Goal: Task Accomplishment & Management: Complete application form

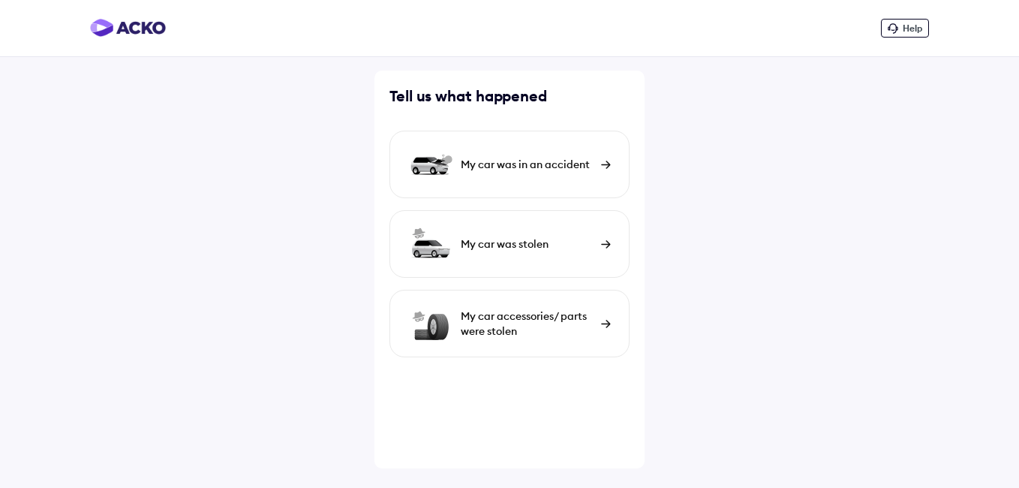
click at [555, 167] on div "My car was in an accident" at bounding box center [527, 164] width 133 height 15
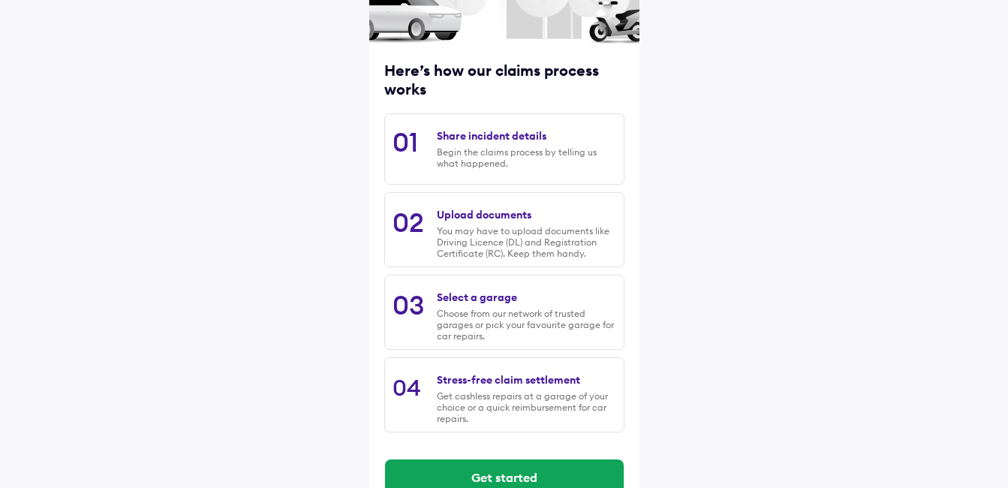
scroll to position [185, 0]
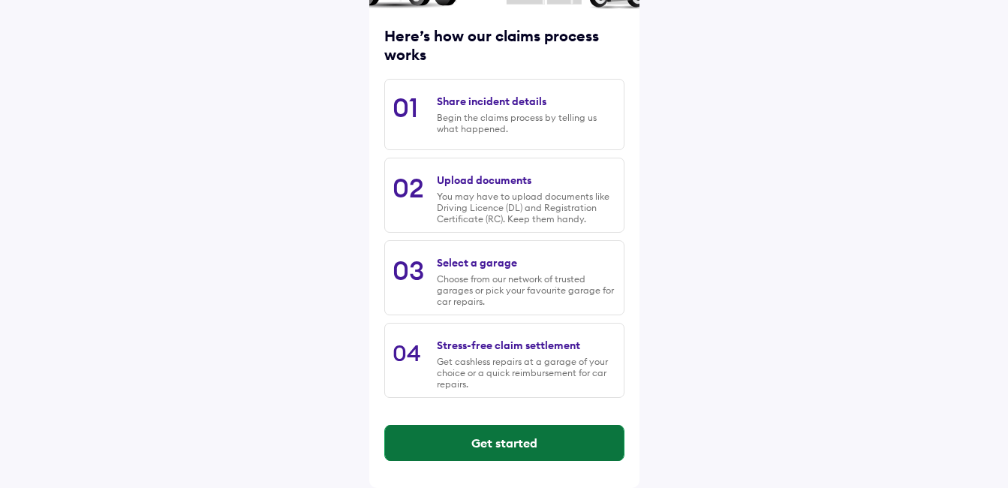
click at [522, 445] on button "Get started" at bounding box center [504, 443] width 239 height 36
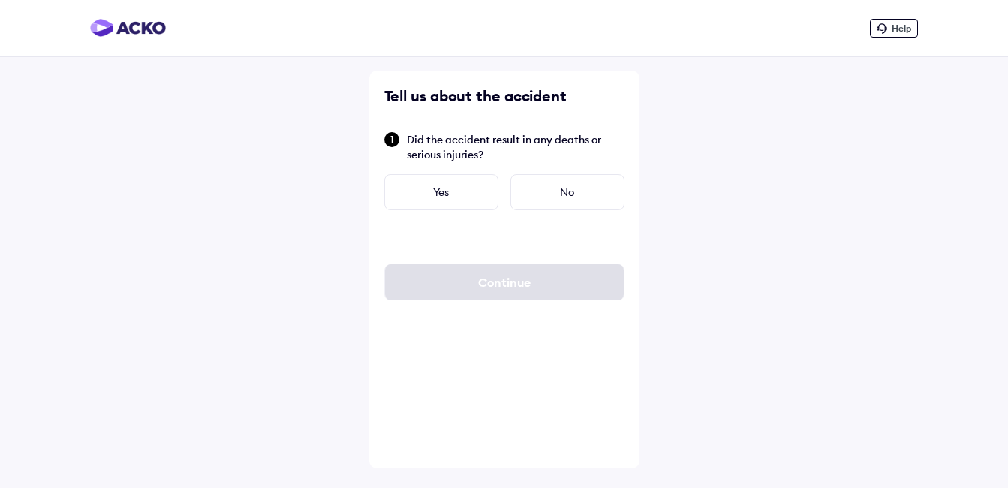
scroll to position [0, 0]
click at [577, 188] on div "No" at bounding box center [573, 192] width 114 height 36
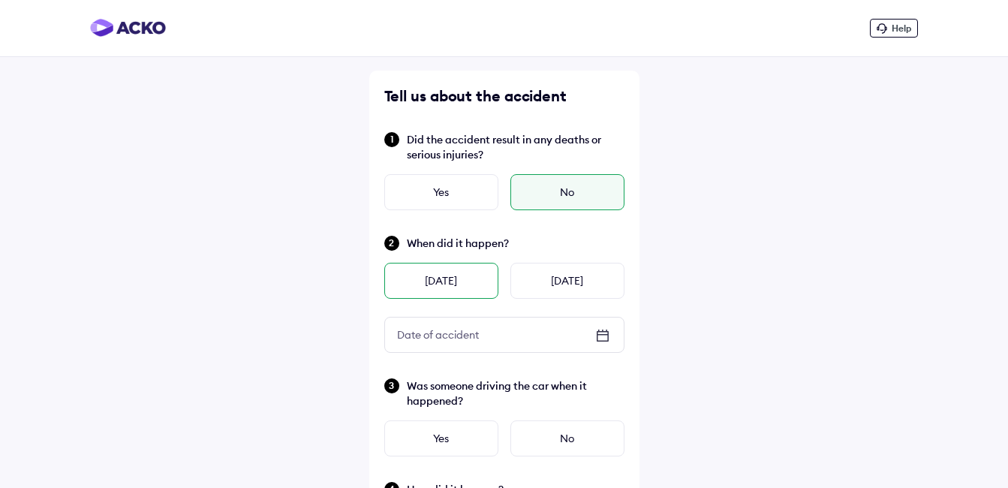
click at [449, 273] on div "[DATE]" at bounding box center [441, 281] width 114 height 36
click at [600, 334] on icon at bounding box center [602, 335] width 11 height 2
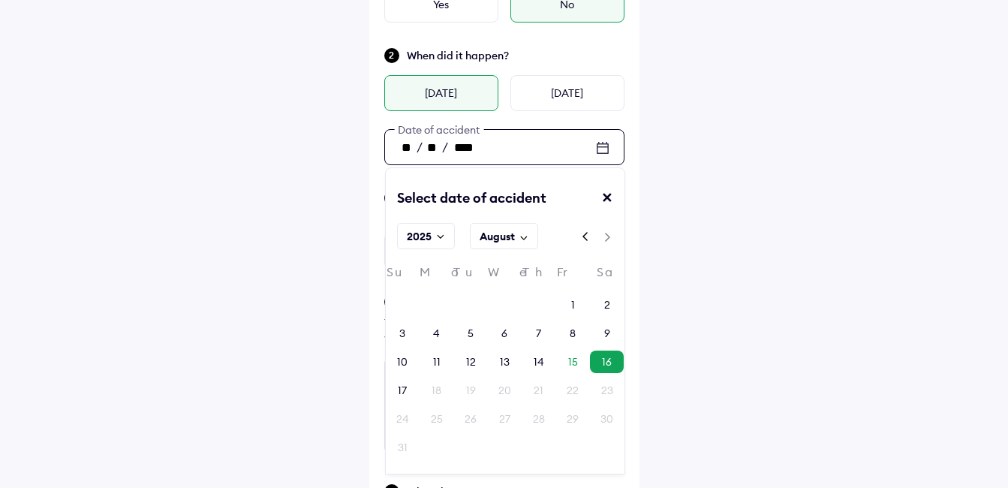
scroll to position [225, 0]
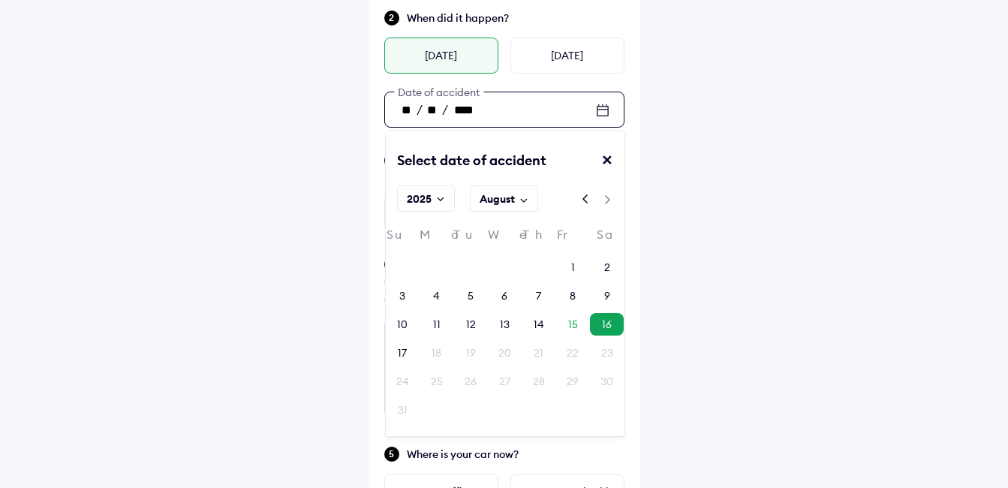
drag, startPoint x: 610, startPoint y: 292, endPoint x: 607, endPoint y: 299, distance: 8.1
click at [608, 293] on div "9" at bounding box center [607, 295] width 34 height 23
type input "**"
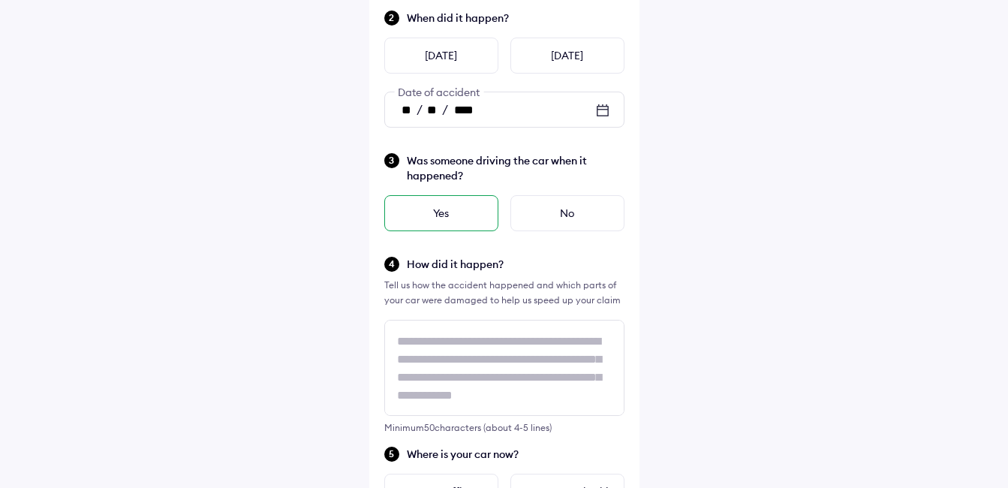
click at [447, 223] on div "Yes" at bounding box center [441, 213] width 114 height 36
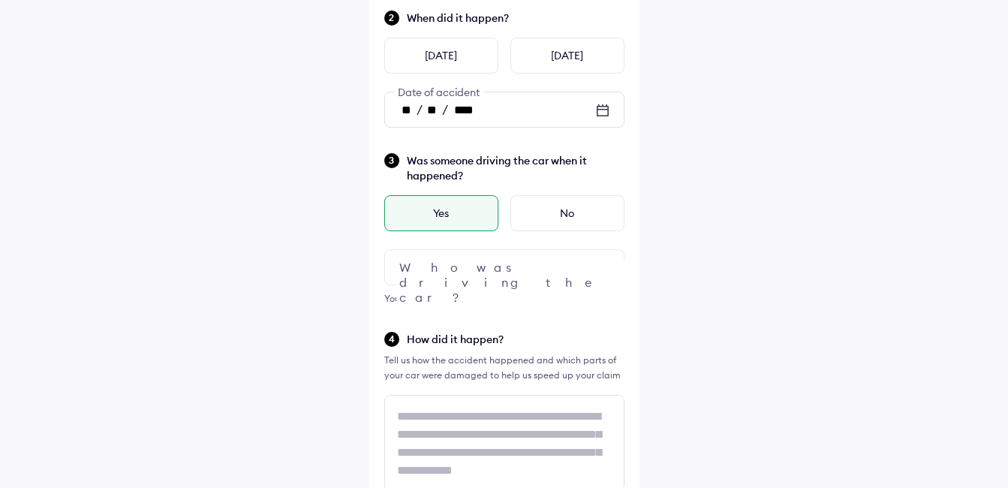
click at [534, 265] on div at bounding box center [504, 267] width 240 height 36
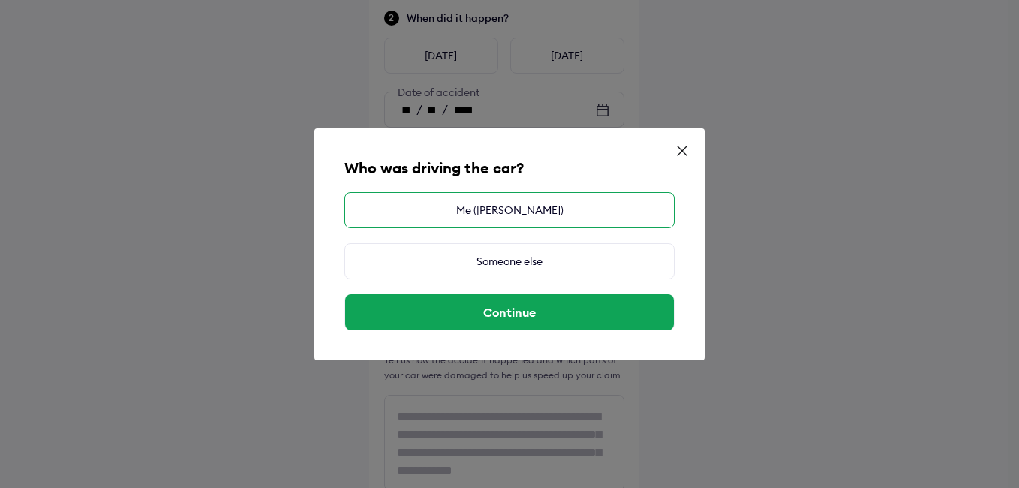
click at [523, 212] on div "Me ([PERSON_NAME])" at bounding box center [509, 210] width 330 height 36
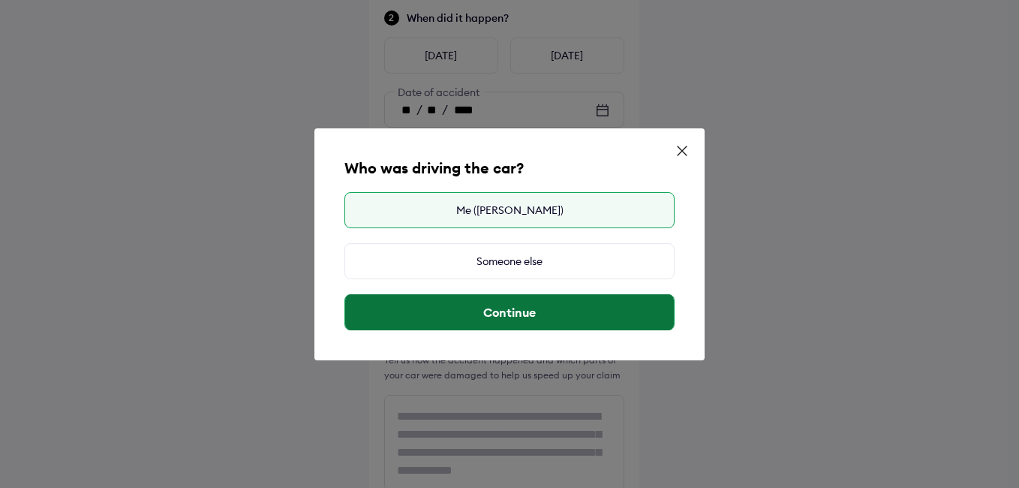
click at [522, 309] on button "Continue" at bounding box center [509, 312] width 329 height 36
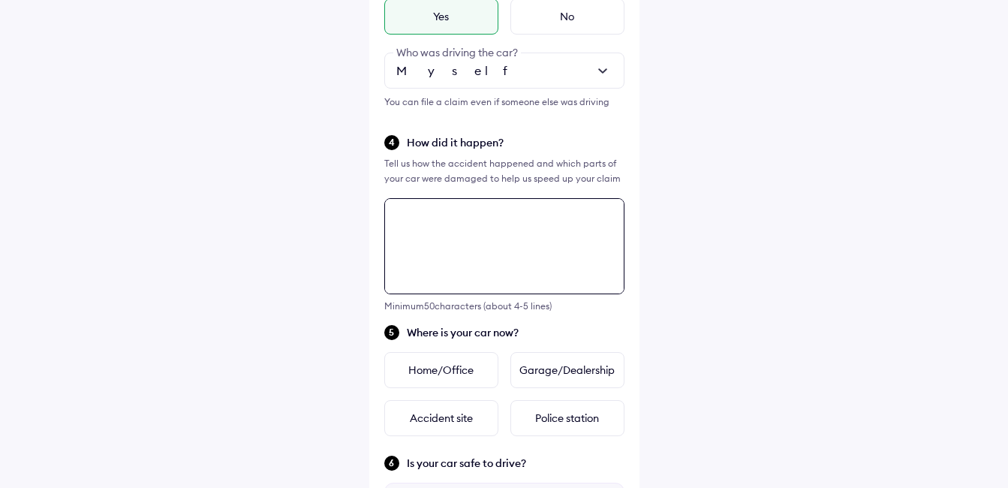
click at [501, 271] on textarea at bounding box center [504, 246] width 240 height 96
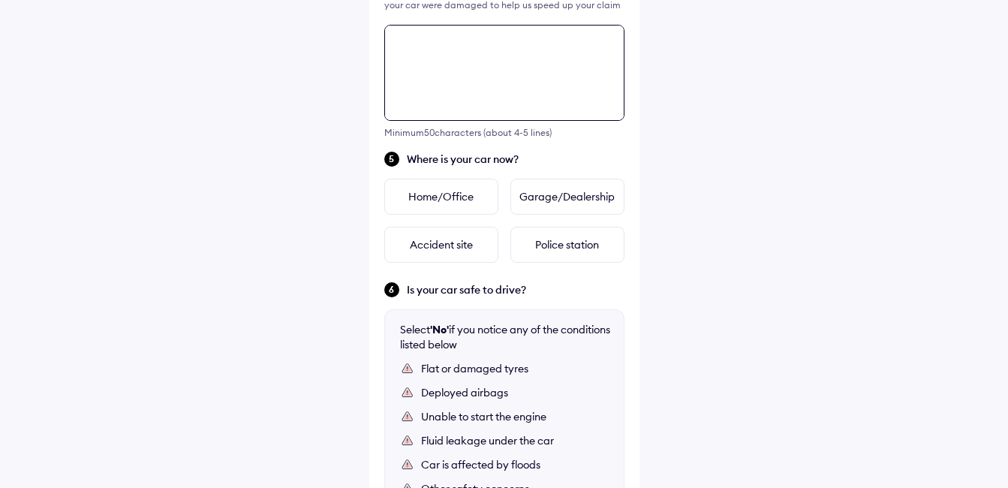
scroll to position [620, 0]
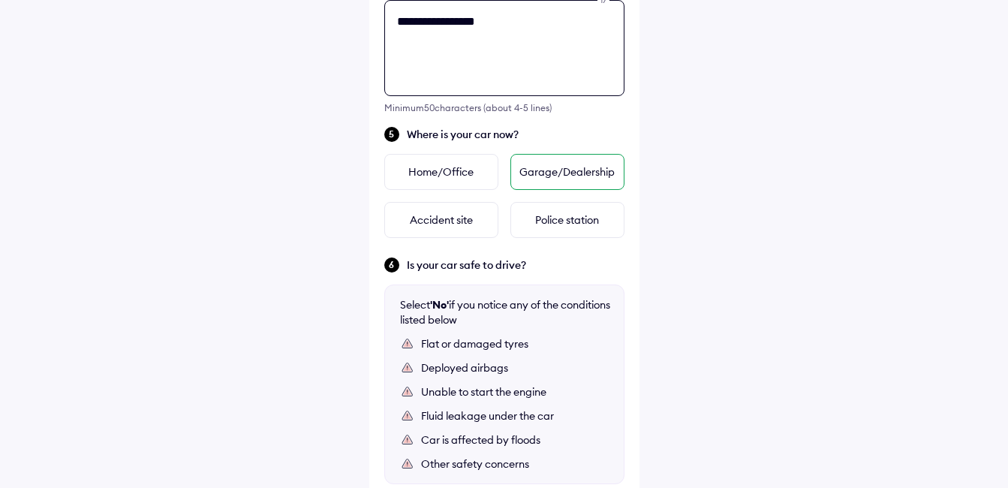
type textarea "**********"
click at [570, 173] on div "Garage/Dealership" at bounding box center [567, 172] width 114 height 36
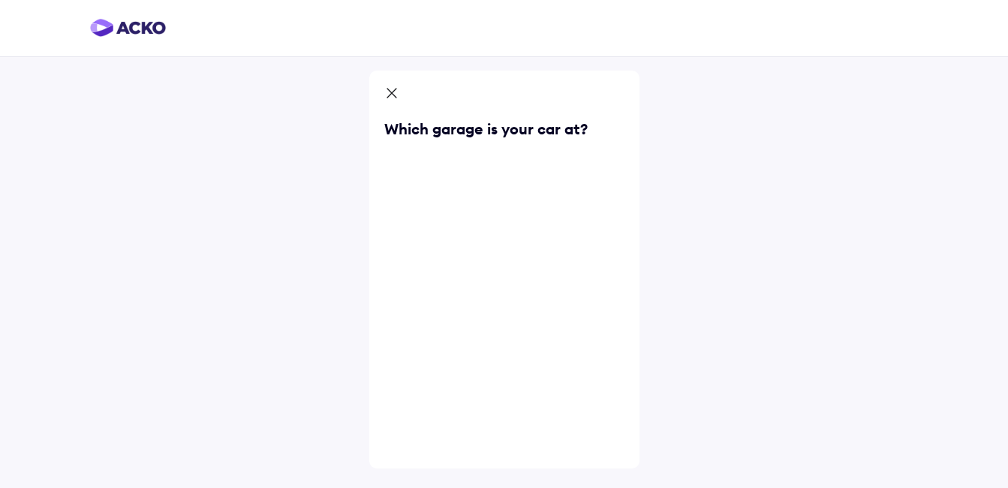
scroll to position [0, 0]
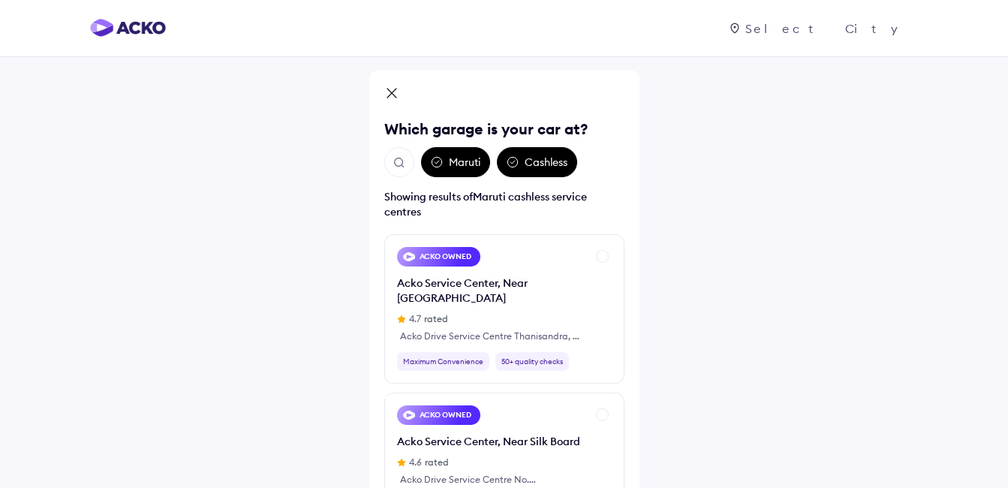
click at [455, 165] on div "Maruti" at bounding box center [455, 162] width 69 height 30
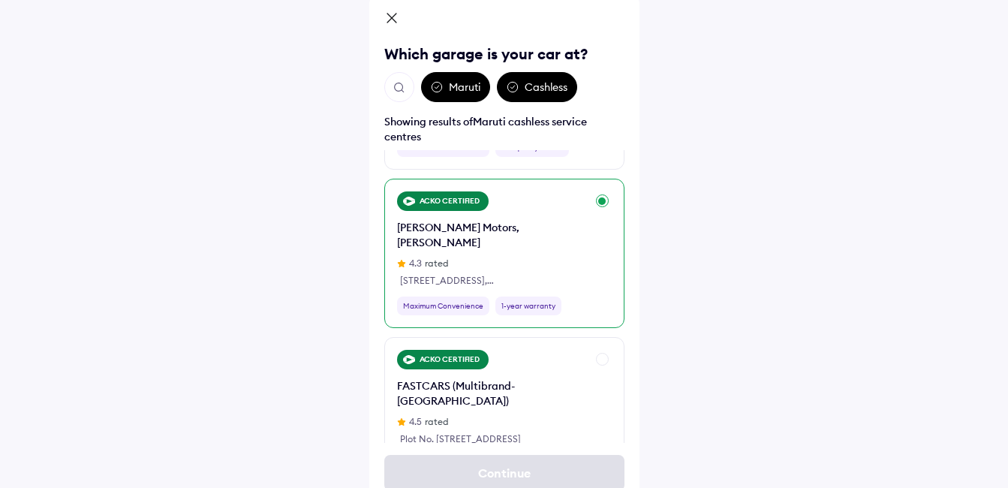
scroll to position [375, 0]
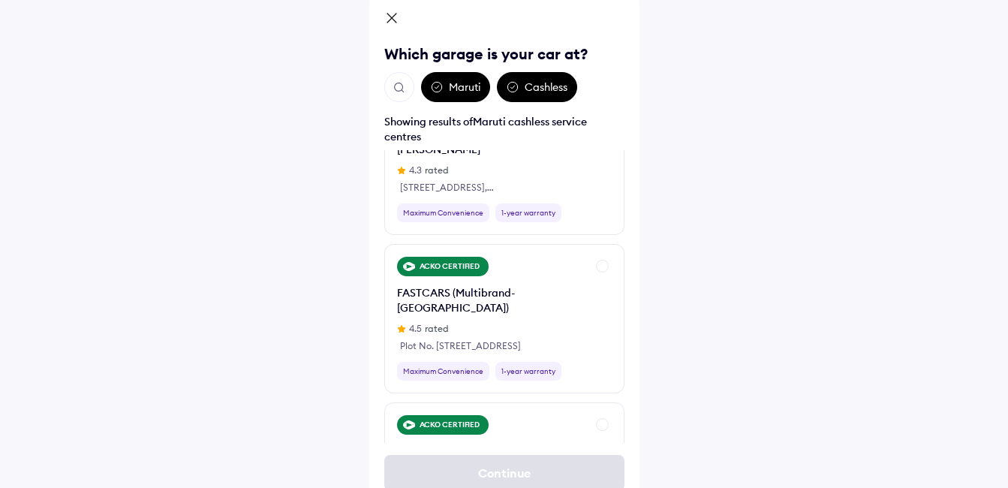
click at [396, 81] on img "Open search" at bounding box center [400, 88] width 14 height 14
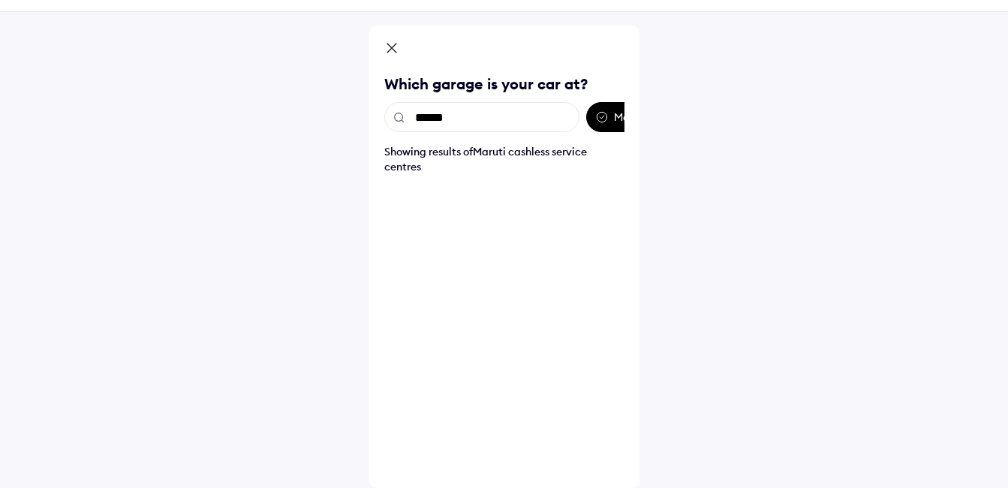
scroll to position [45, 0]
type input "*"
click at [538, 155] on div "Showing results of Maruti cashless service centres" at bounding box center [504, 159] width 240 height 30
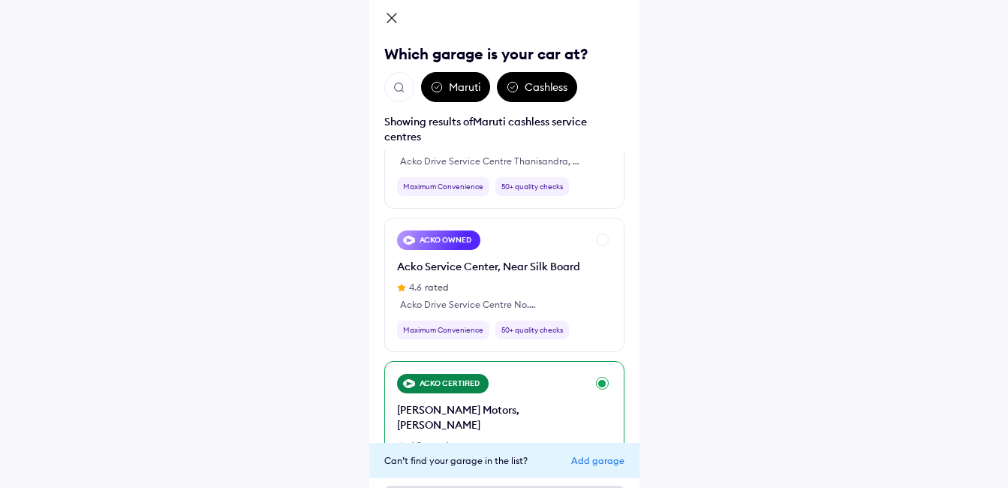
scroll to position [0, 0]
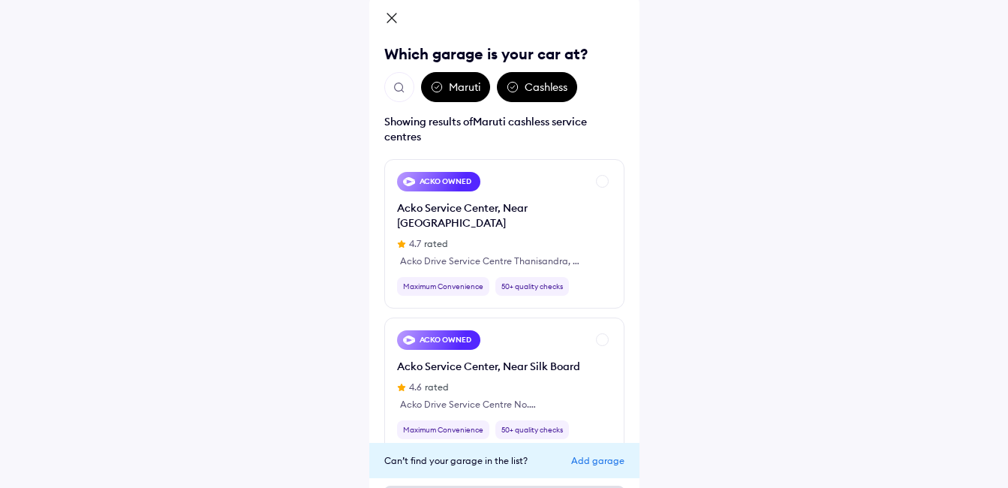
click at [590, 458] on div "Add garage" at bounding box center [597, 460] width 53 height 11
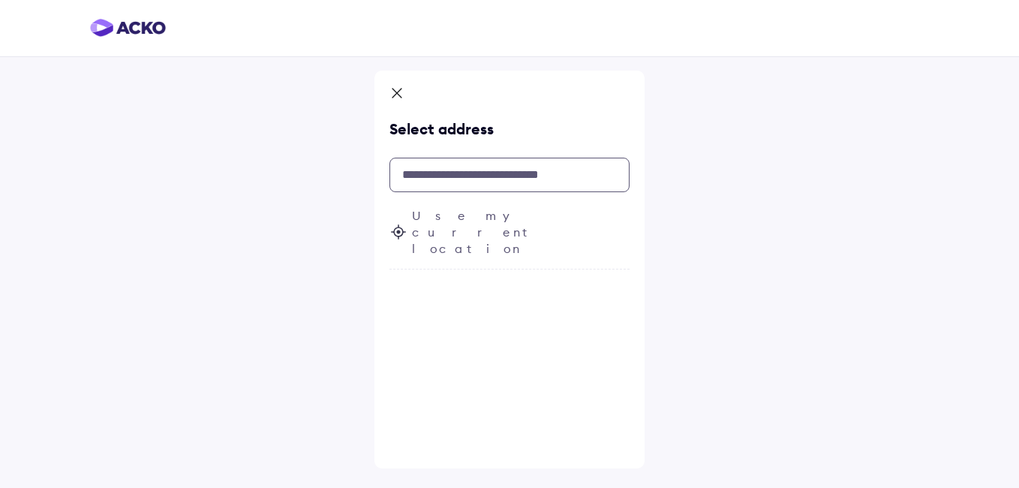
drag, startPoint x: 460, startPoint y: 184, endPoint x: 462, endPoint y: 197, distance: 13.6
click at [462, 184] on input "text" at bounding box center [509, 175] width 240 height 35
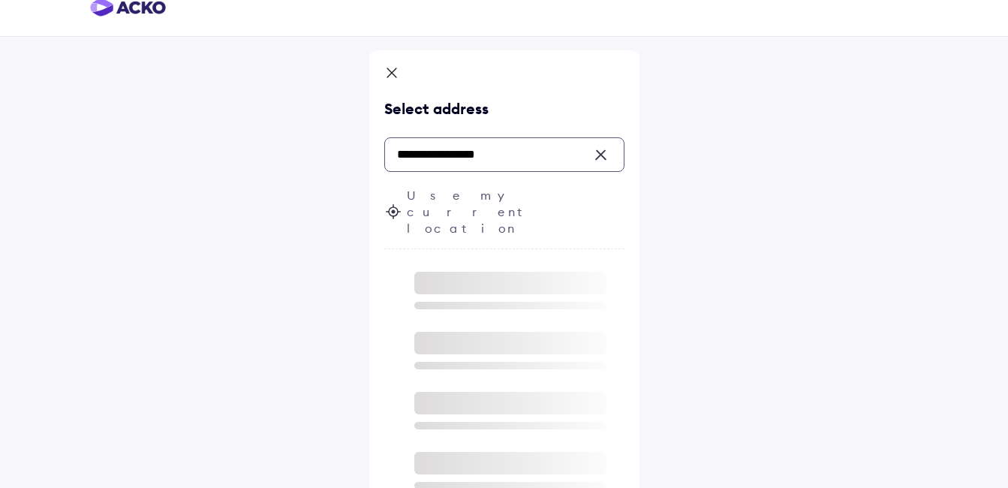
scroll to position [167, 0]
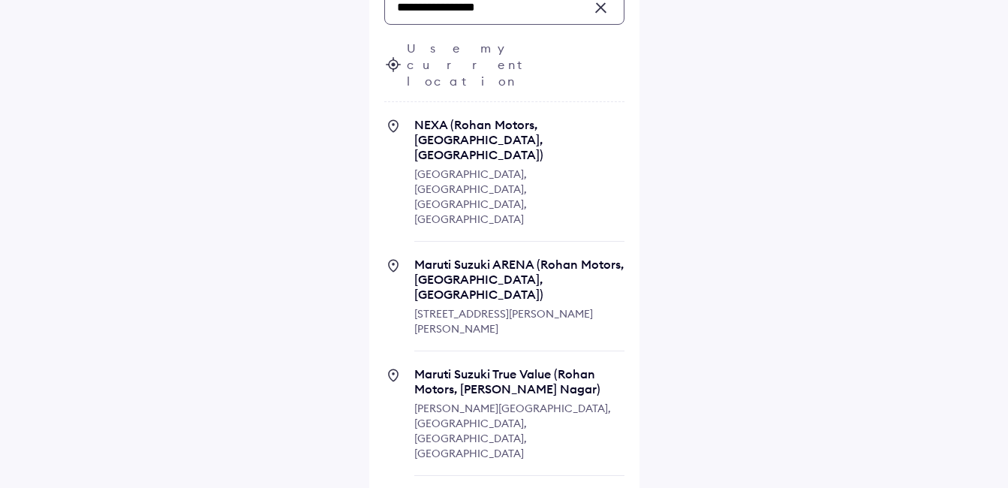
click at [474, 167] on span "[GEOGRAPHIC_DATA], [GEOGRAPHIC_DATA], [GEOGRAPHIC_DATA], [GEOGRAPHIC_DATA]" at bounding box center [470, 196] width 113 height 59
type input "**********"
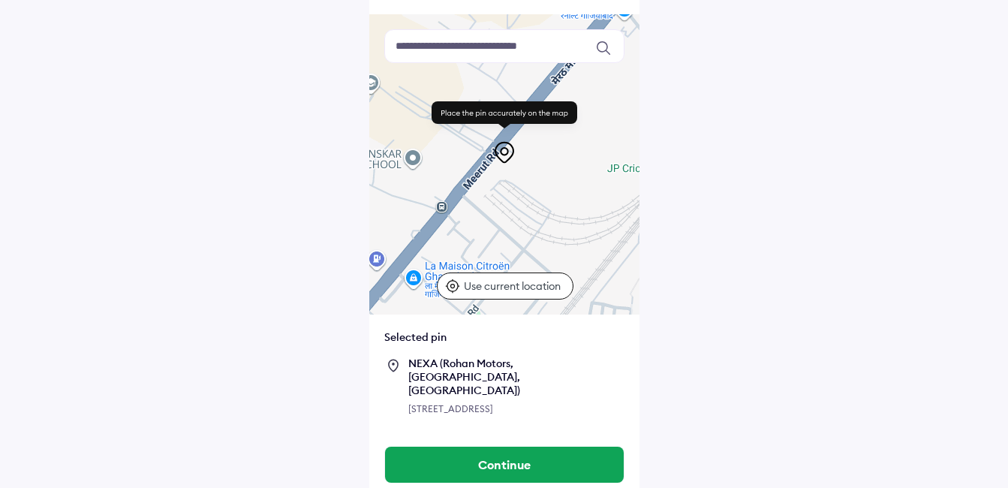
scroll to position [111, 0]
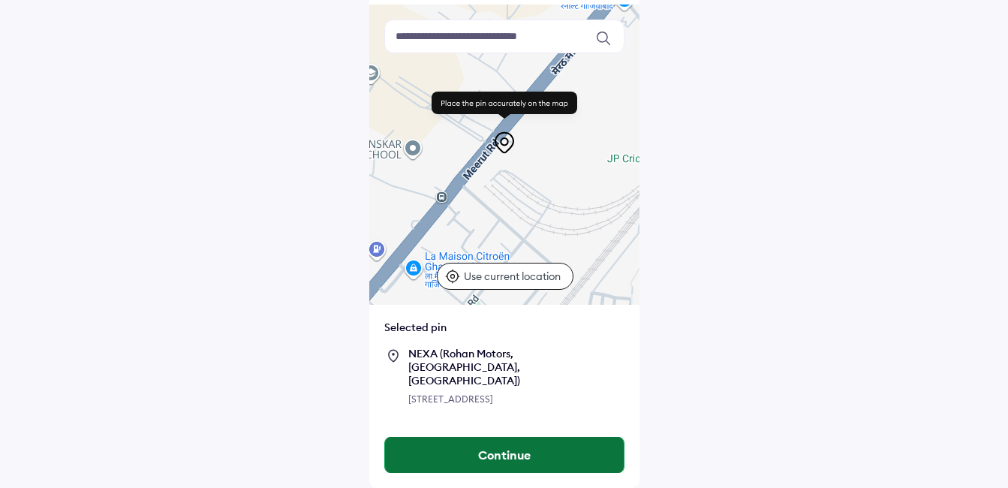
click at [531, 444] on button "Continue" at bounding box center [504, 455] width 239 height 36
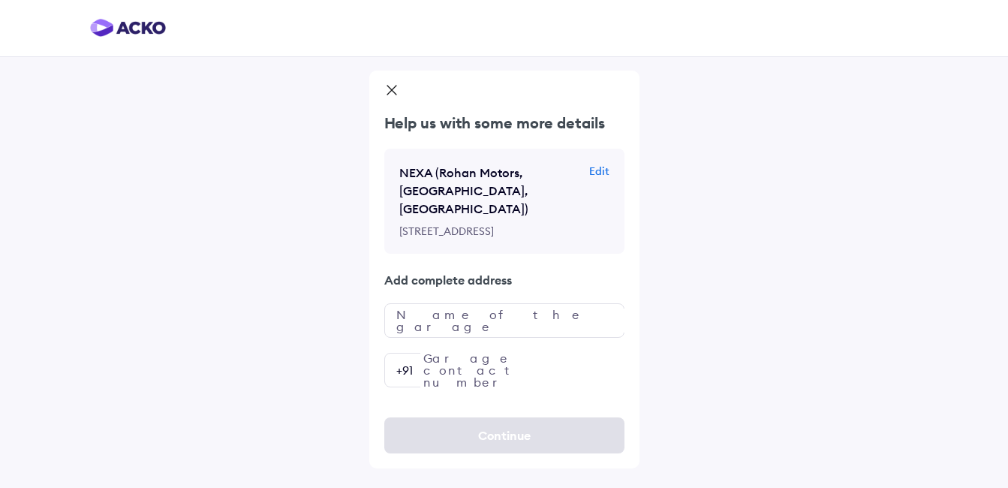
scroll to position [8, 0]
click at [474, 338] on input "text" at bounding box center [504, 320] width 240 height 35
type input "**********"
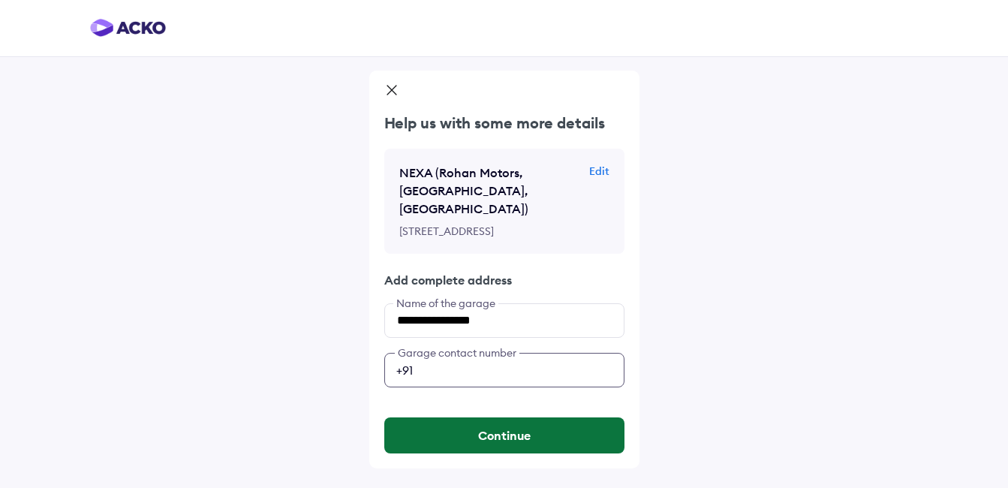
type input "**********"
click at [556, 453] on button "Continue" at bounding box center [504, 435] width 240 height 36
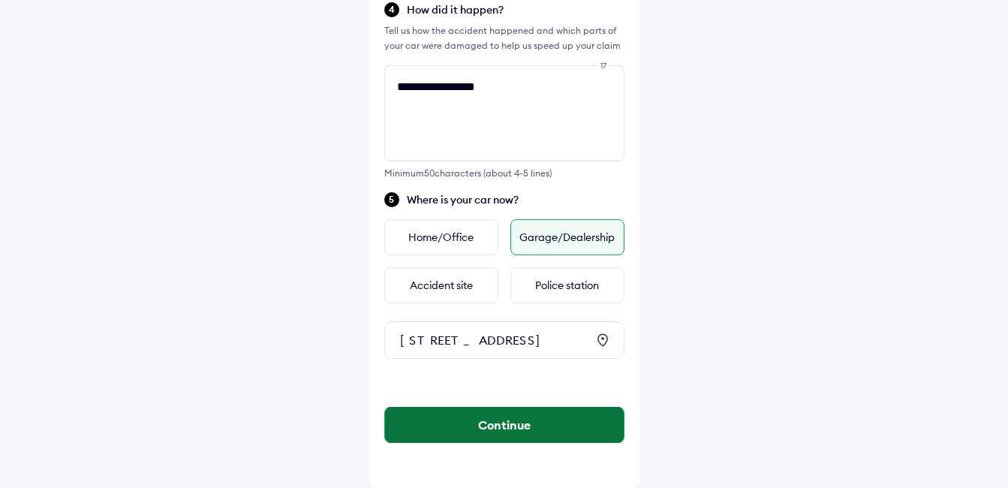
scroll to position [612, 0]
click at [537, 427] on button "Continue" at bounding box center [504, 425] width 239 height 36
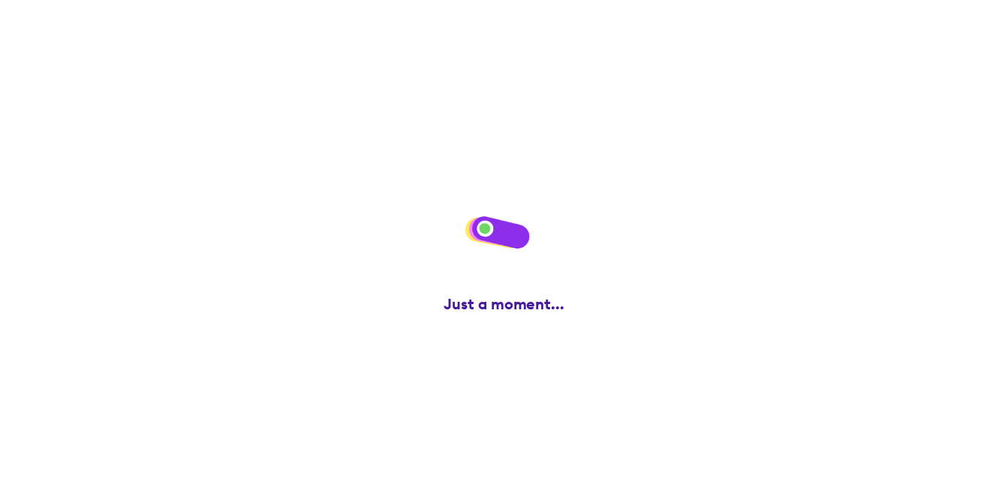
scroll to position [0, 0]
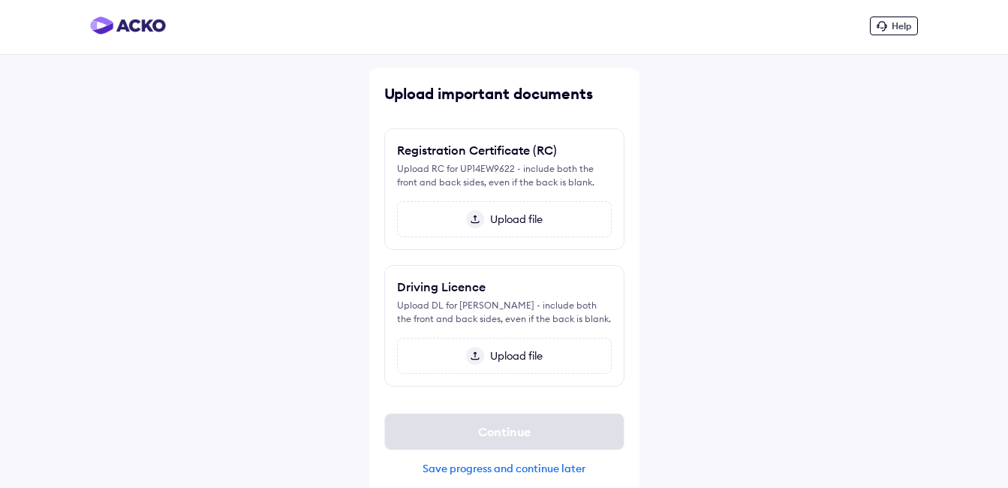
scroll to position [17, 0]
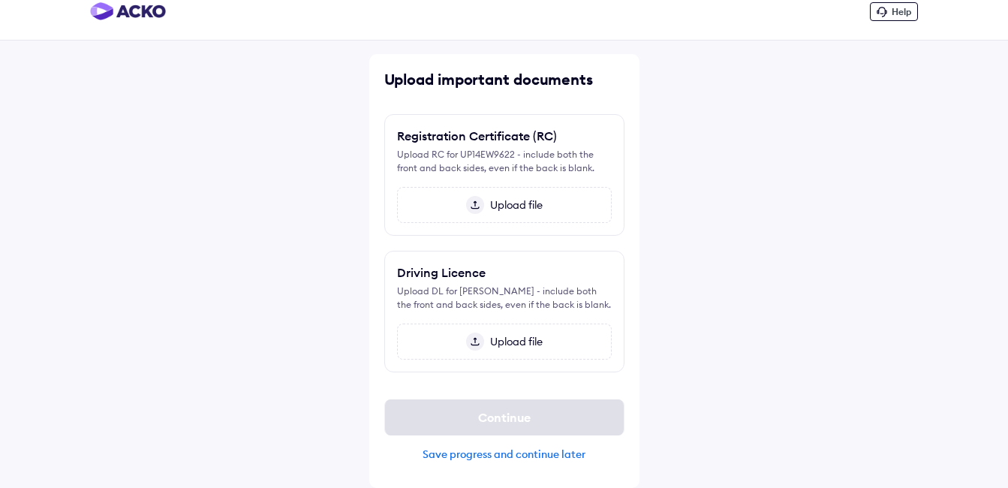
click at [495, 454] on div "Save progress and continue later" at bounding box center [504, 454] width 240 height 14
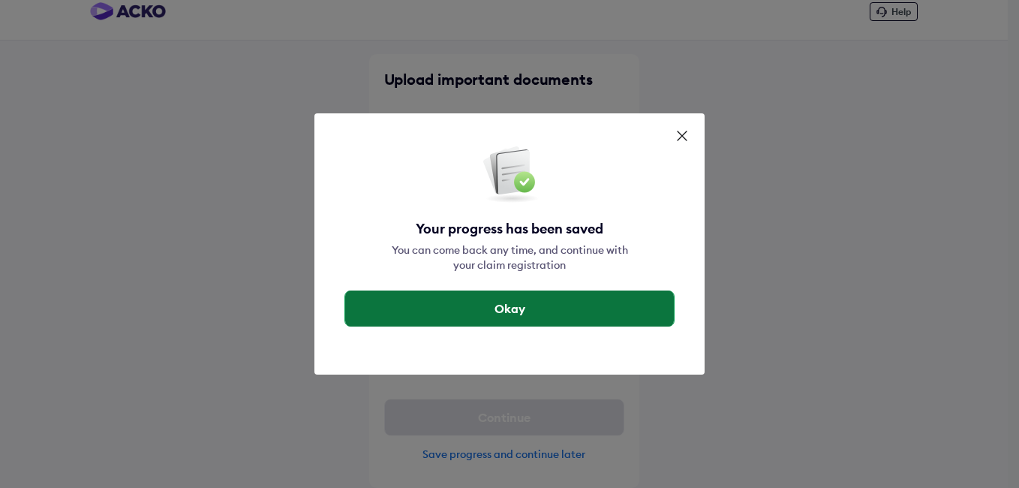
click at [522, 316] on button "Okay" at bounding box center [509, 308] width 329 height 36
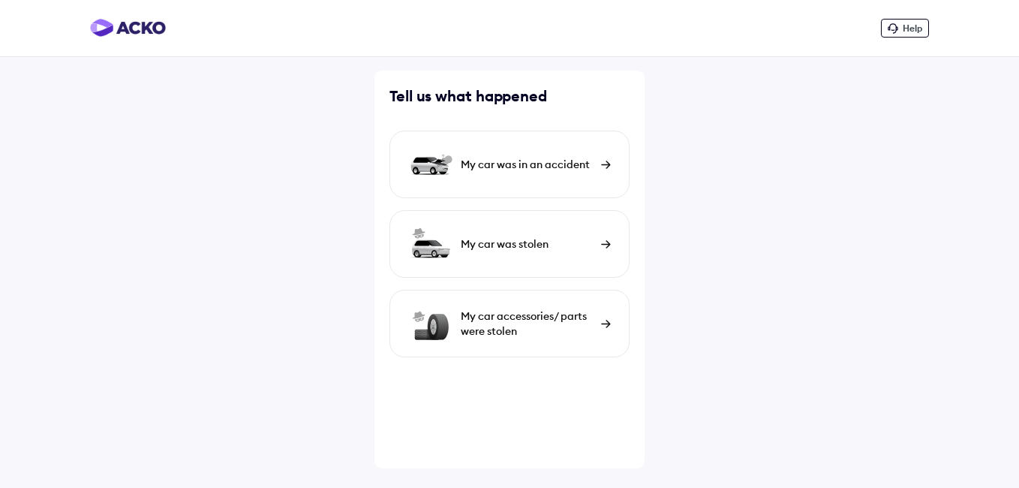
click at [554, 189] on div "My car was in an accident" at bounding box center [509, 165] width 240 height 68
